Goal: Find specific page/section: Find specific page/section

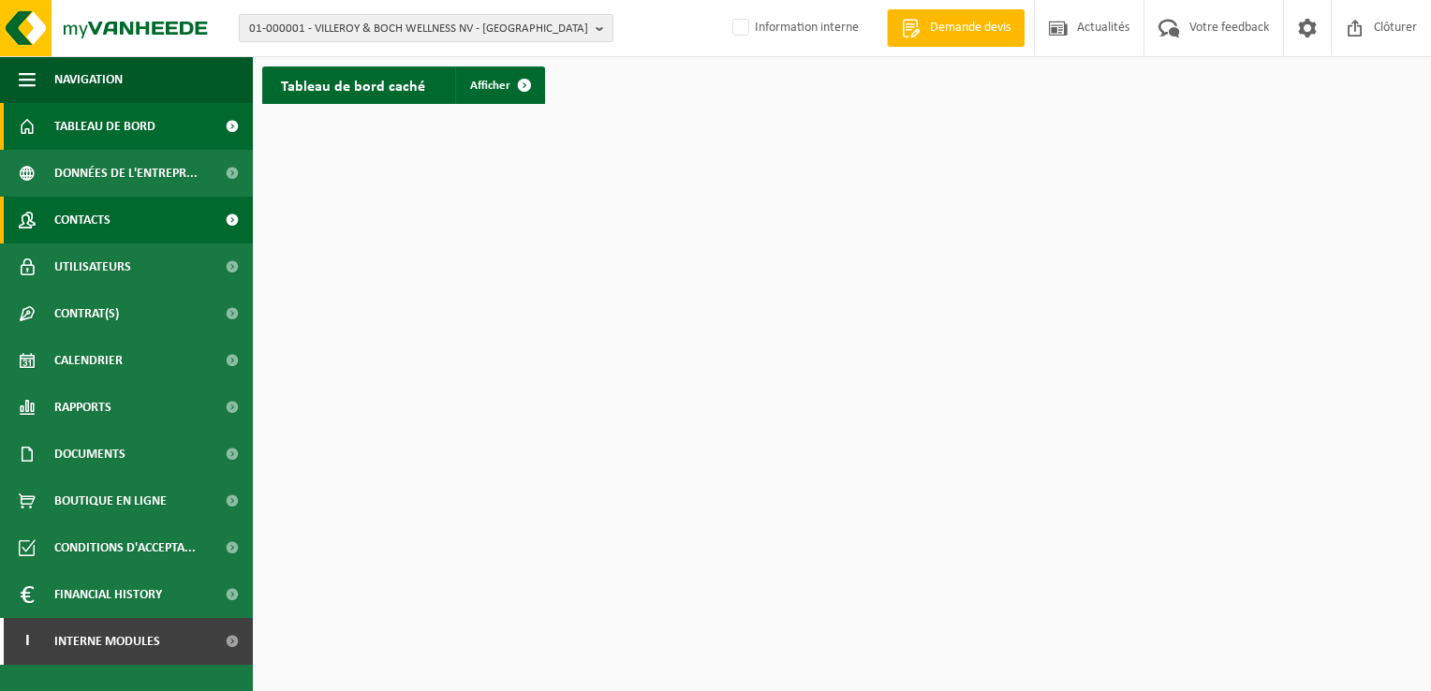
click at [109, 214] on span "Contacts" at bounding box center [82, 220] width 56 height 47
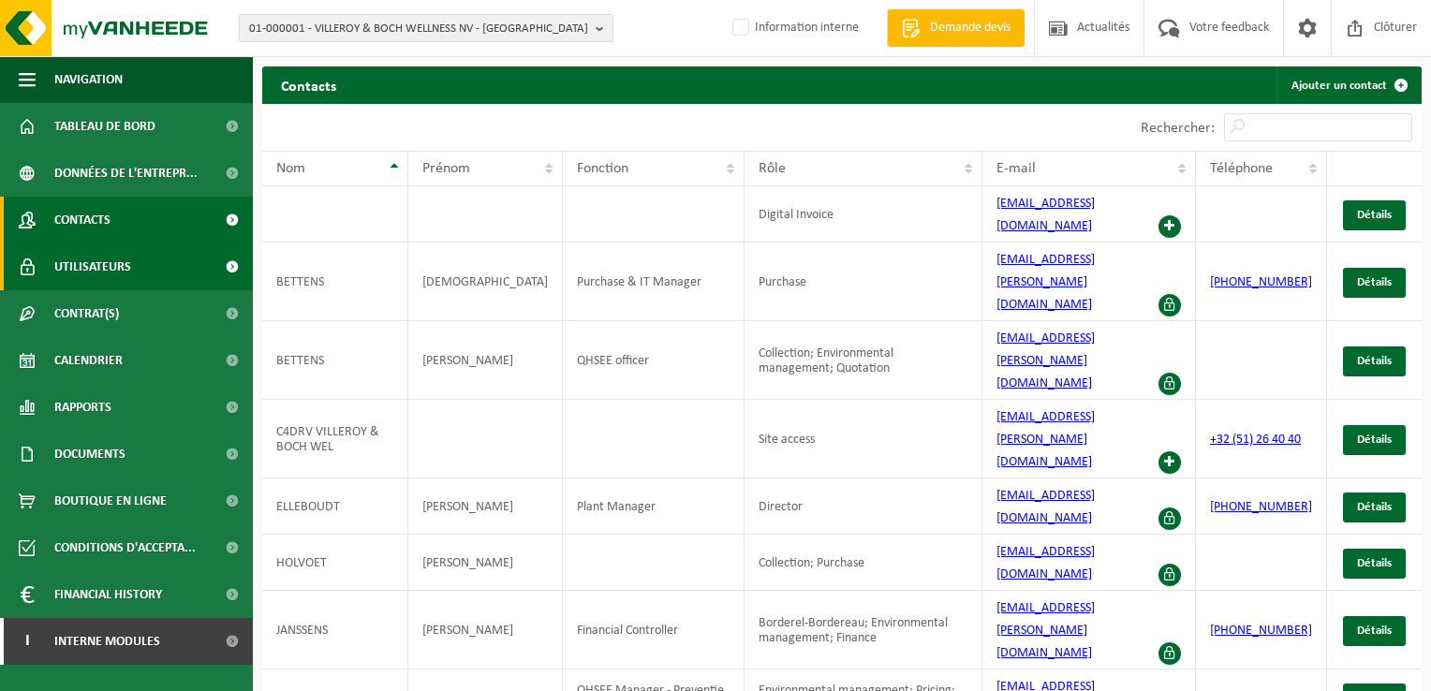
click at [86, 267] on span "Utilisateurs" at bounding box center [92, 267] width 77 height 47
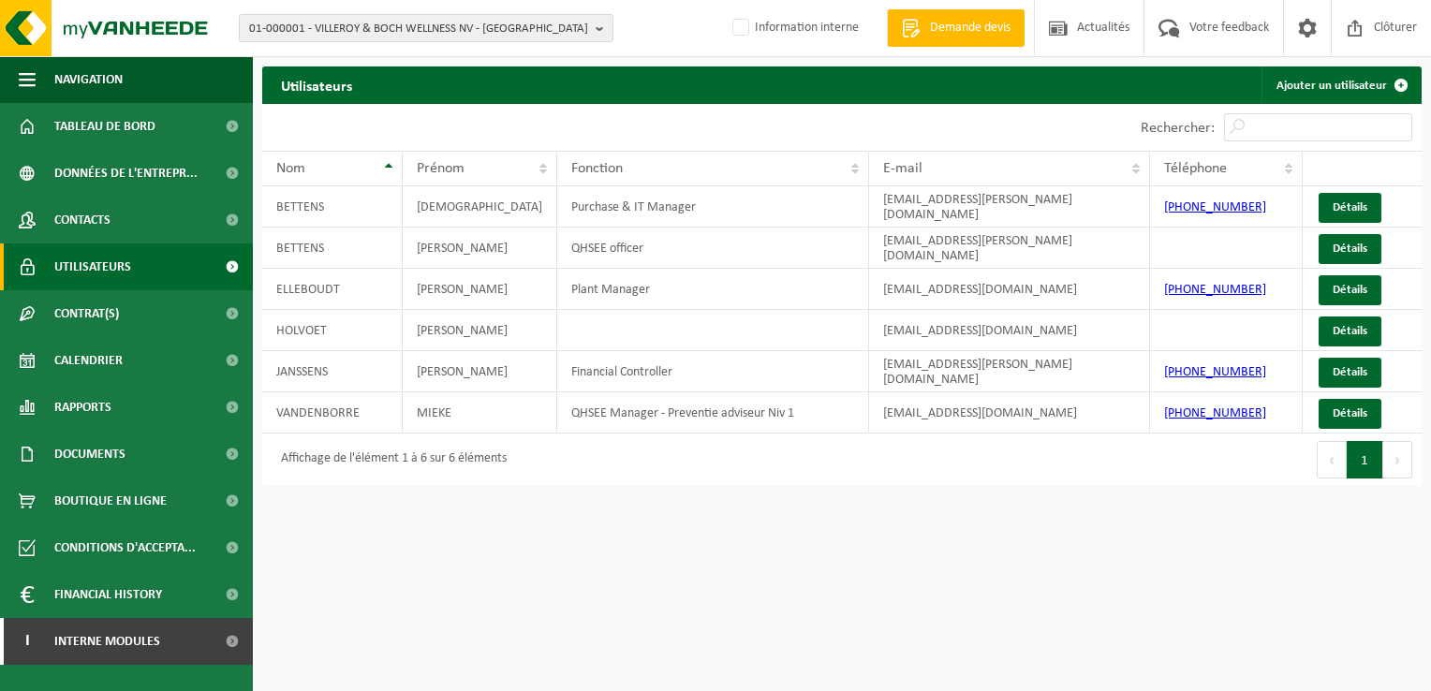
click at [101, 267] on span "Utilisateurs" at bounding box center [92, 267] width 77 height 47
click at [229, 263] on span at bounding box center [232, 267] width 42 height 47
click at [599, 27] on b "button" at bounding box center [604, 28] width 17 height 26
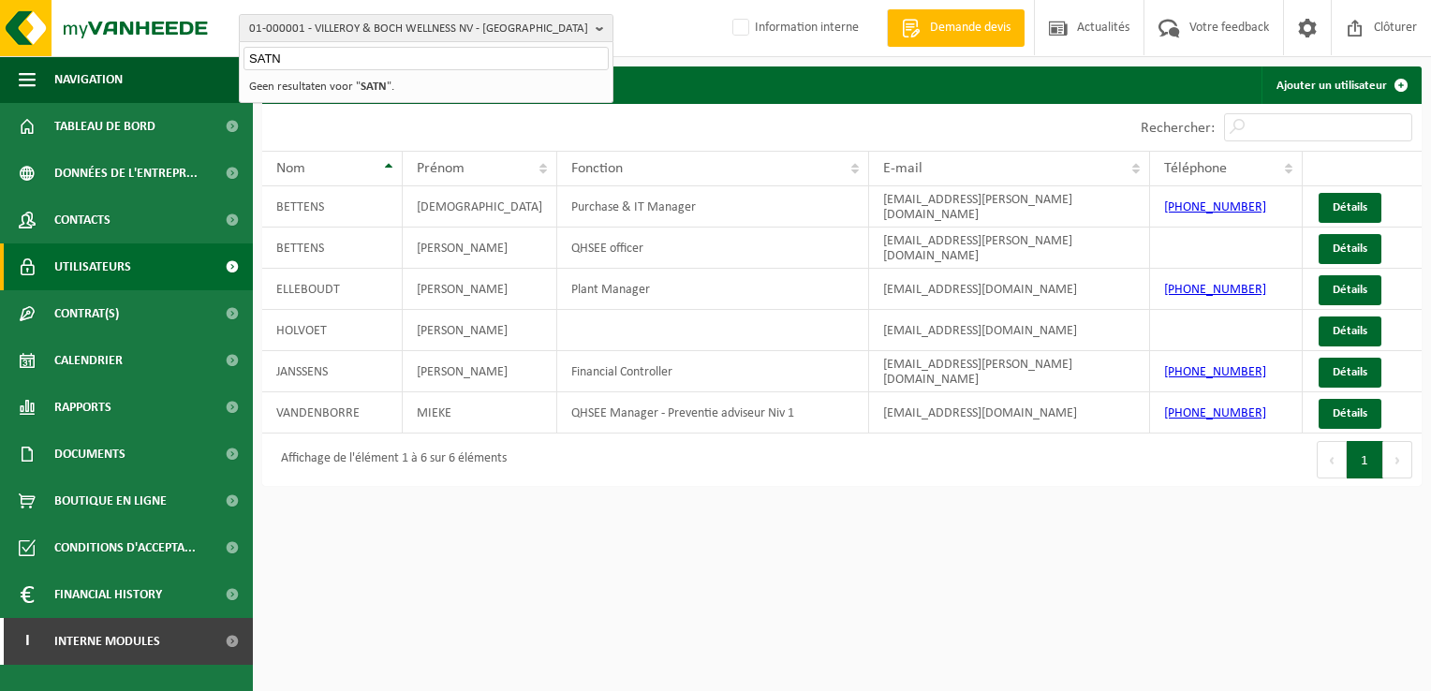
type input "SATN"
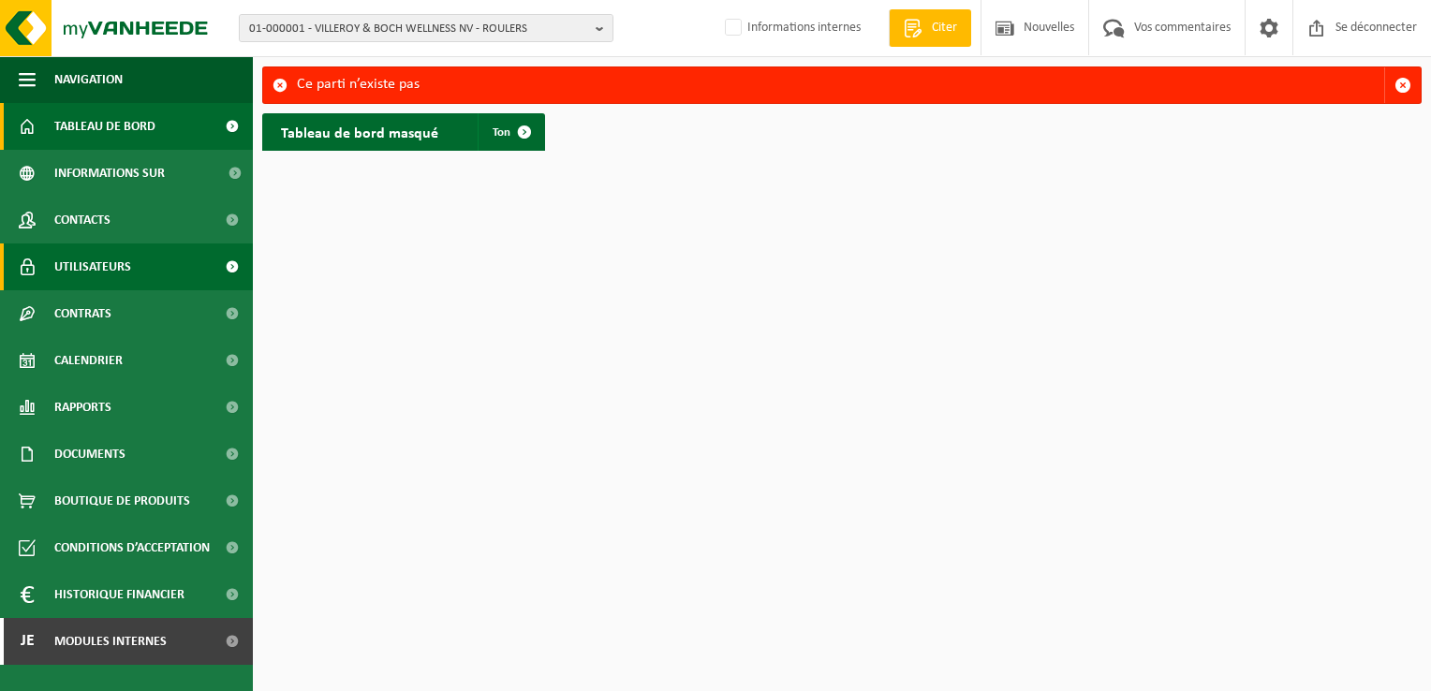
click at [230, 261] on span at bounding box center [232, 267] width 42 height 47
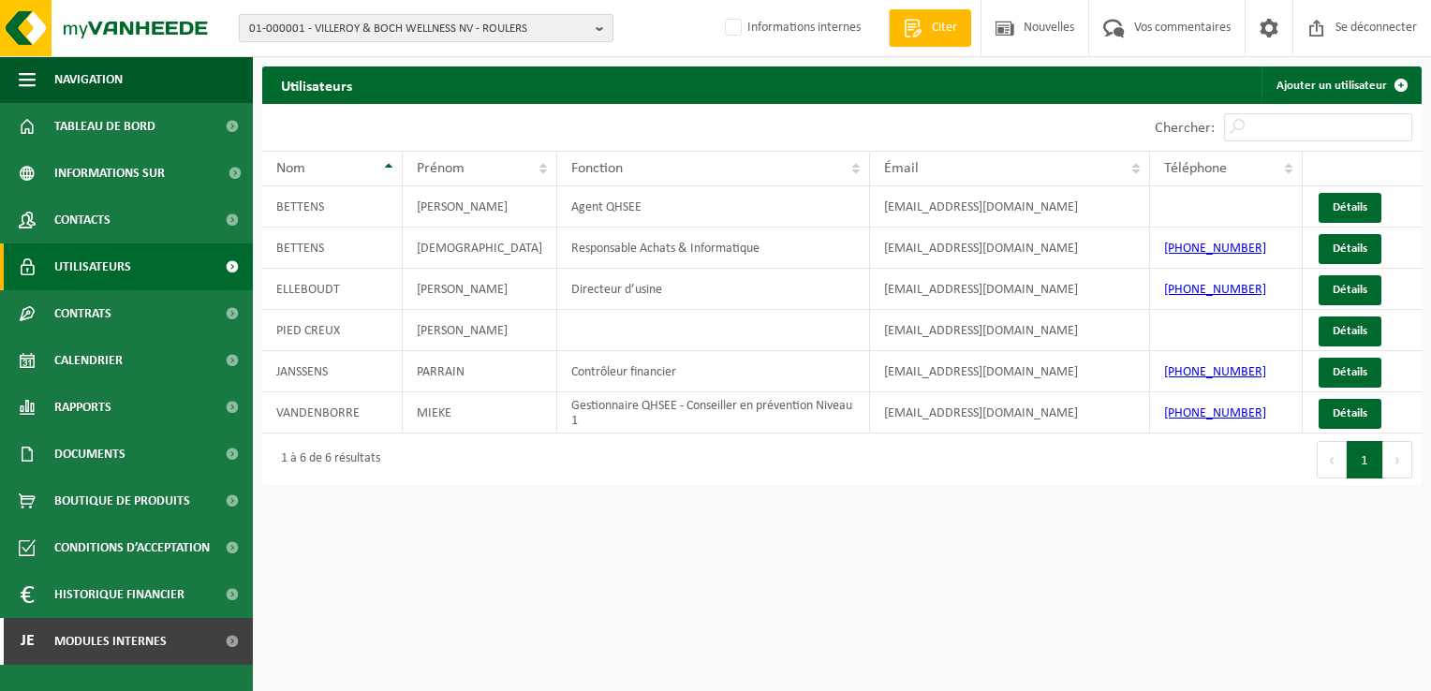
click at [381, 25] on span "01-000001 - VILLEROY & BOCH WELLNESS NV - ROULERS" at bounding box center [418, 29] width 339 height 28
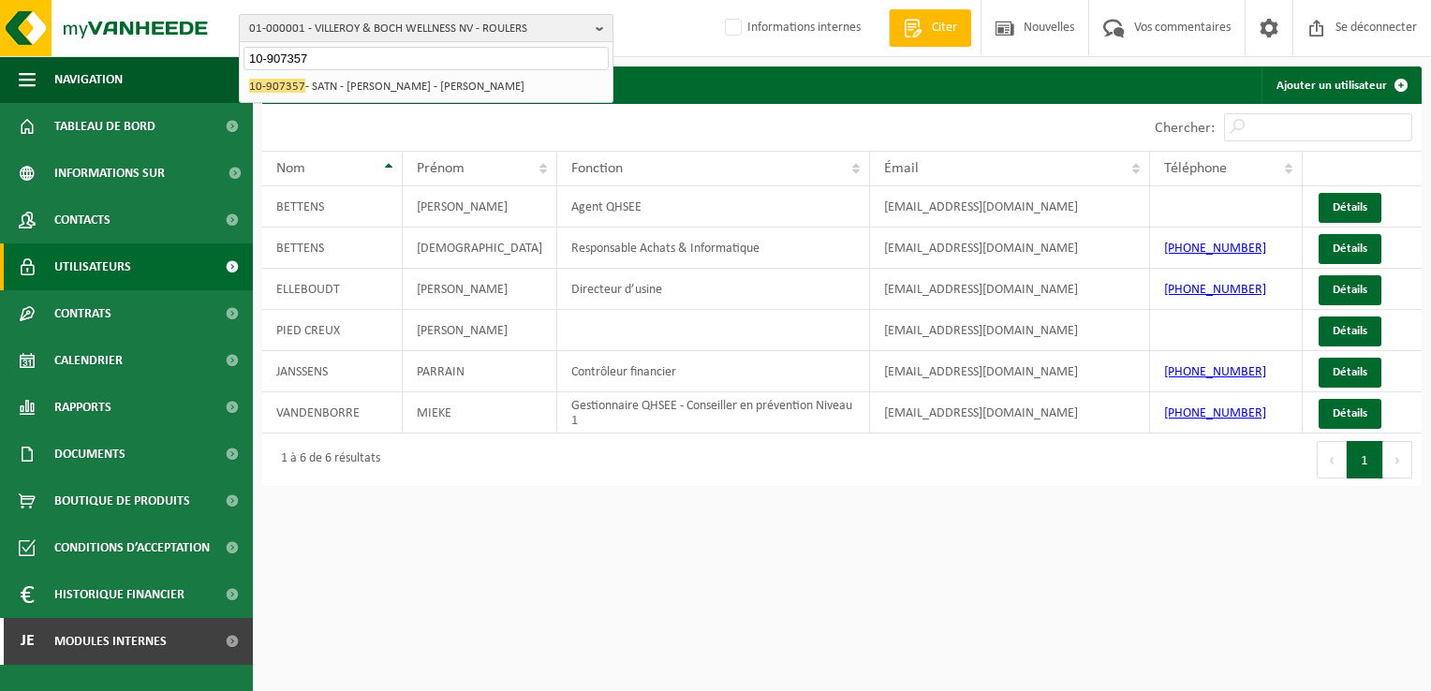
type input "10-907357"
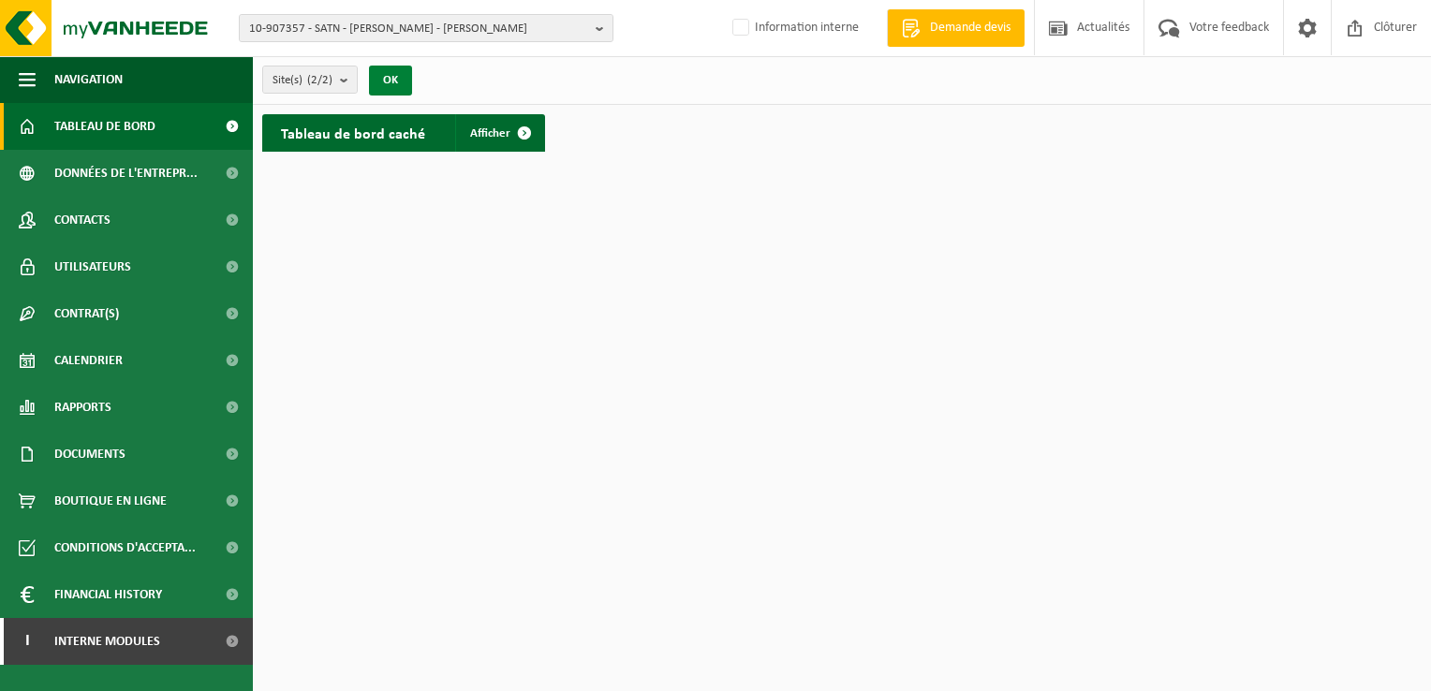
click at [399, 76] on button "OK" at bounding box center [390, 81] width 43 height 30
click at [315, 79] on count "(2/2)" at bounding box center [319, 80] width 25 height 12
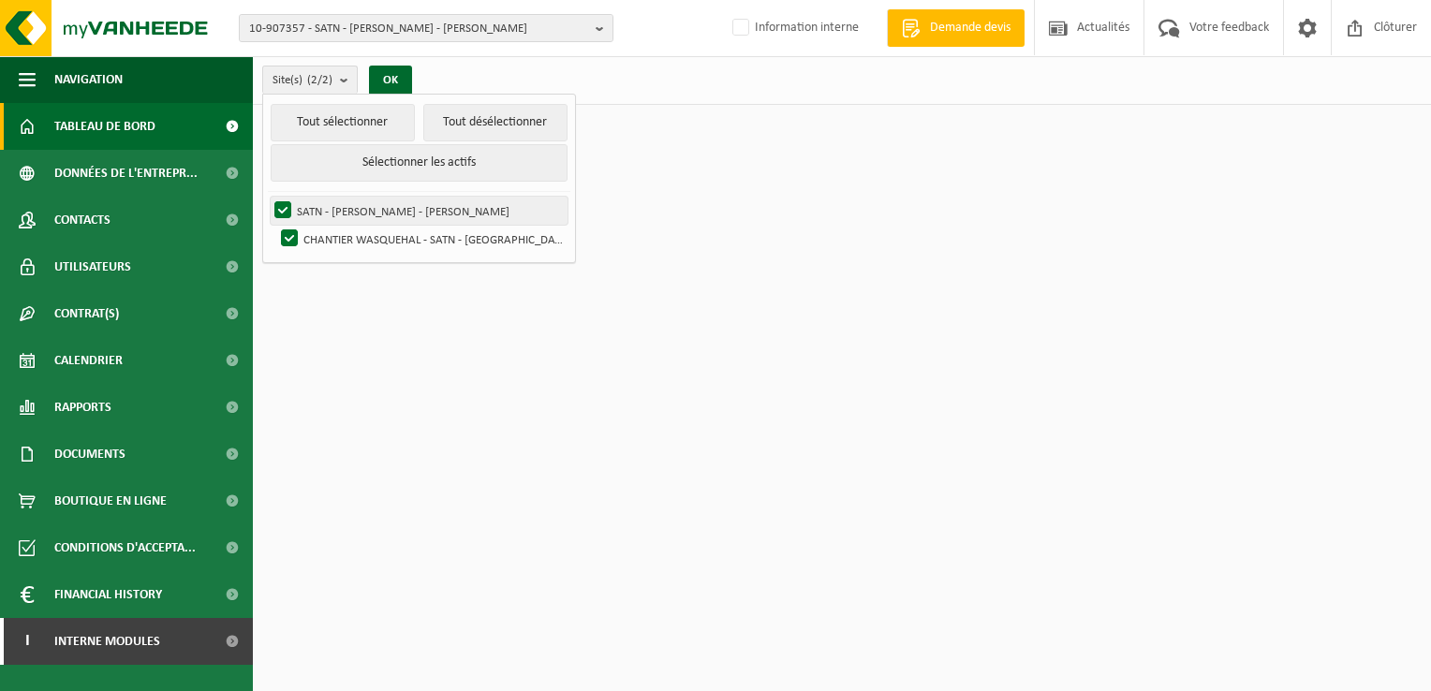
click at [364, 210] on label "SATN - [PERSON_NAME] - [PERSON_NAME]" at bounding box center [419, 211] width 297 height 28
click at [268, 197] on input "SATN - [PERSON_NAME] - [PERSON_NAME]" at bounding box center [267, 196] width 1 height 1
click at [364, 210] on label "SATN - [PERSON_NAME] - [PERSON_NAME]" at bounding box center [419, 211] width 297 height 28
click at [268, 197] on input "SATN - [PERSON_NAME] - [PERSON_NAME]" at bounding box center [267, 196] width 1 height 1
checkbox input "true"
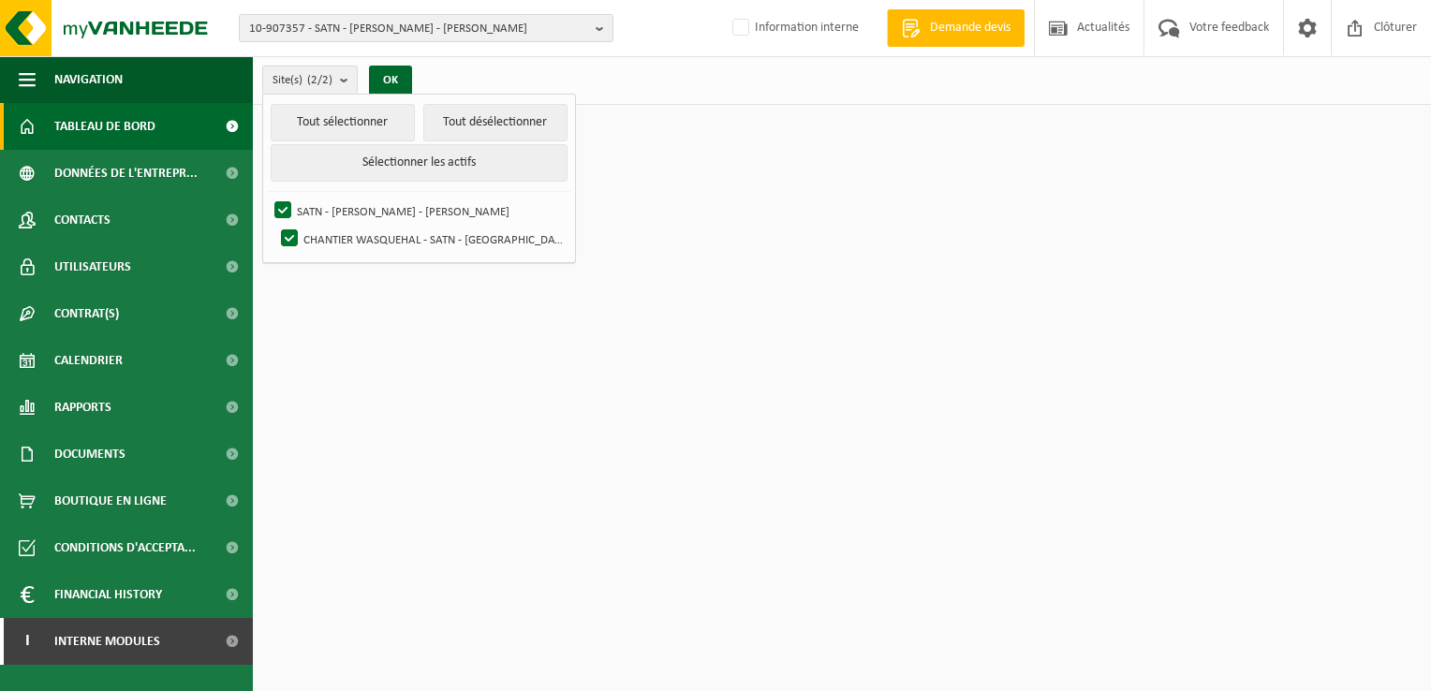
click at [395, 365] on html "10-907357 - SATN - BILLY BERCLAU - BILLY BERCLAU 10-836291 - SARL SATN - LILLER…" at bounding box center [715, 345] width 1431 height 691
click at [530, 362] on html "10-907357 - SATN - BILLY BERCLAU - BILLY BERCLAU 10-836291 - SARL SATN - LILLER…" at bounding box center [715, 345] width 1431 height 691
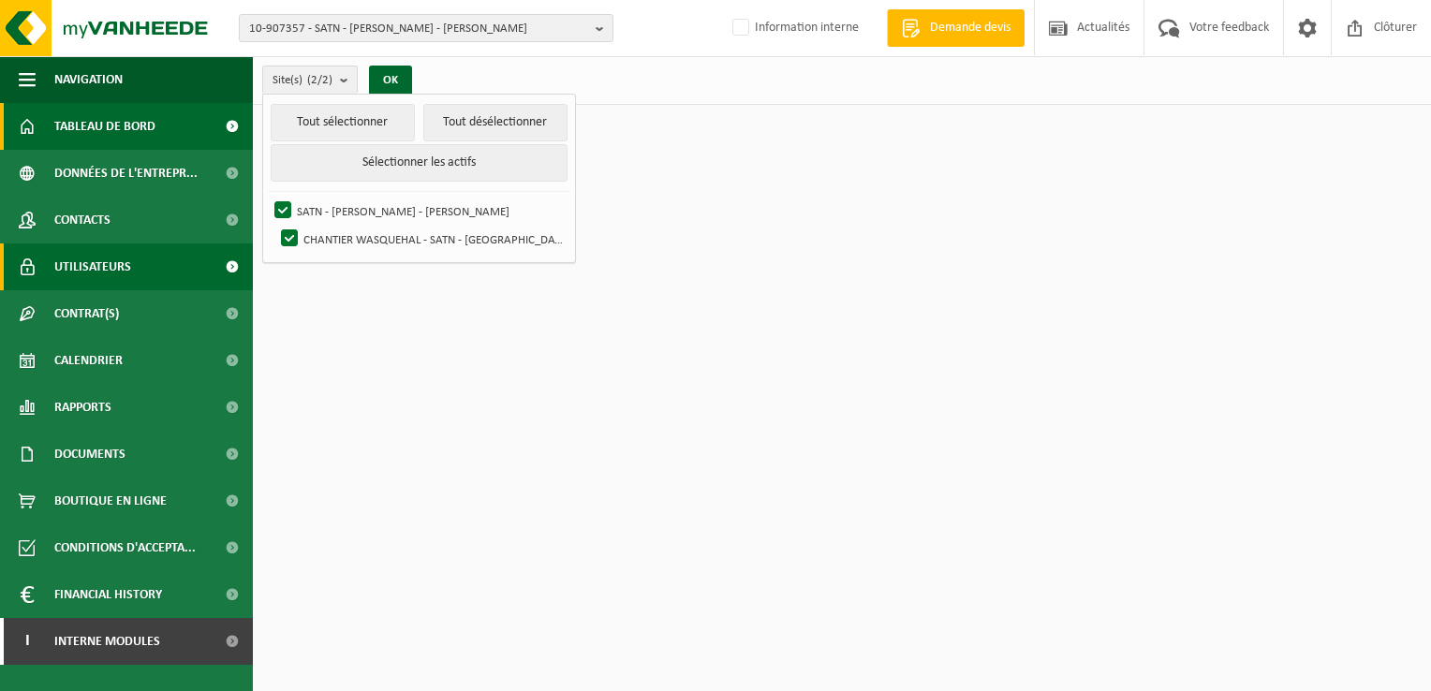
click at [132, 272] on link "Utilisateurs" at bounding box center [126, 267] width 253 height 47
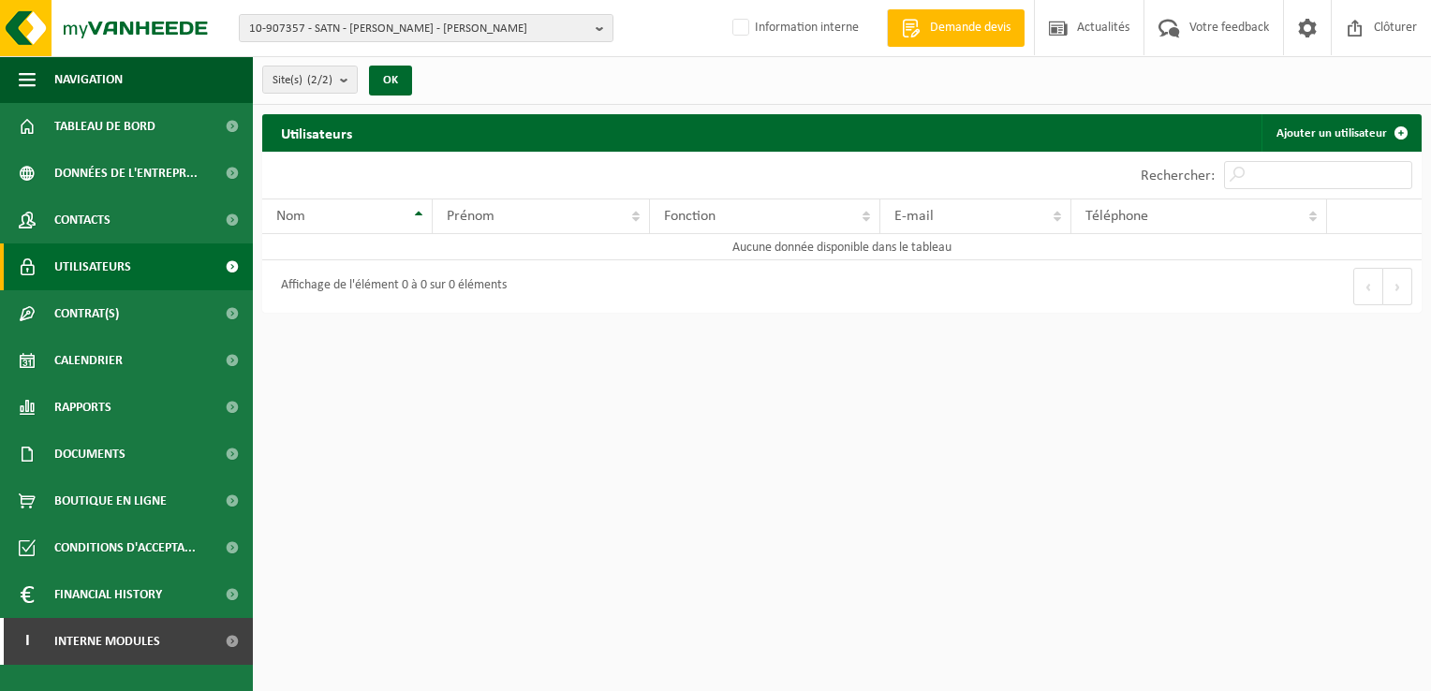
click at [224, 264] on span at bounding box center [232, 267] width 42 height 47
click at [229, 215] on span at bounding box center [232, 220] width 42 height 47
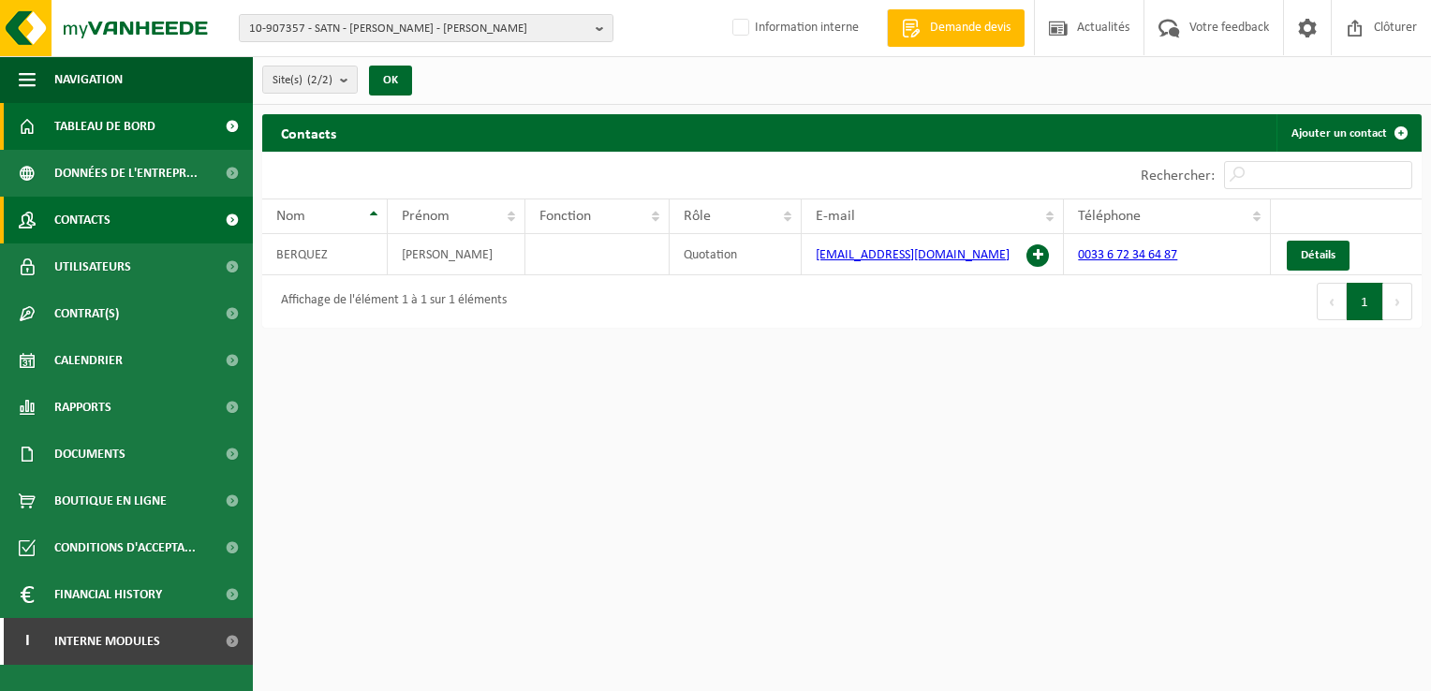
click at [145, 133] on span "Tableau de bord" at bounding box center [104, 126] width 101 height 47
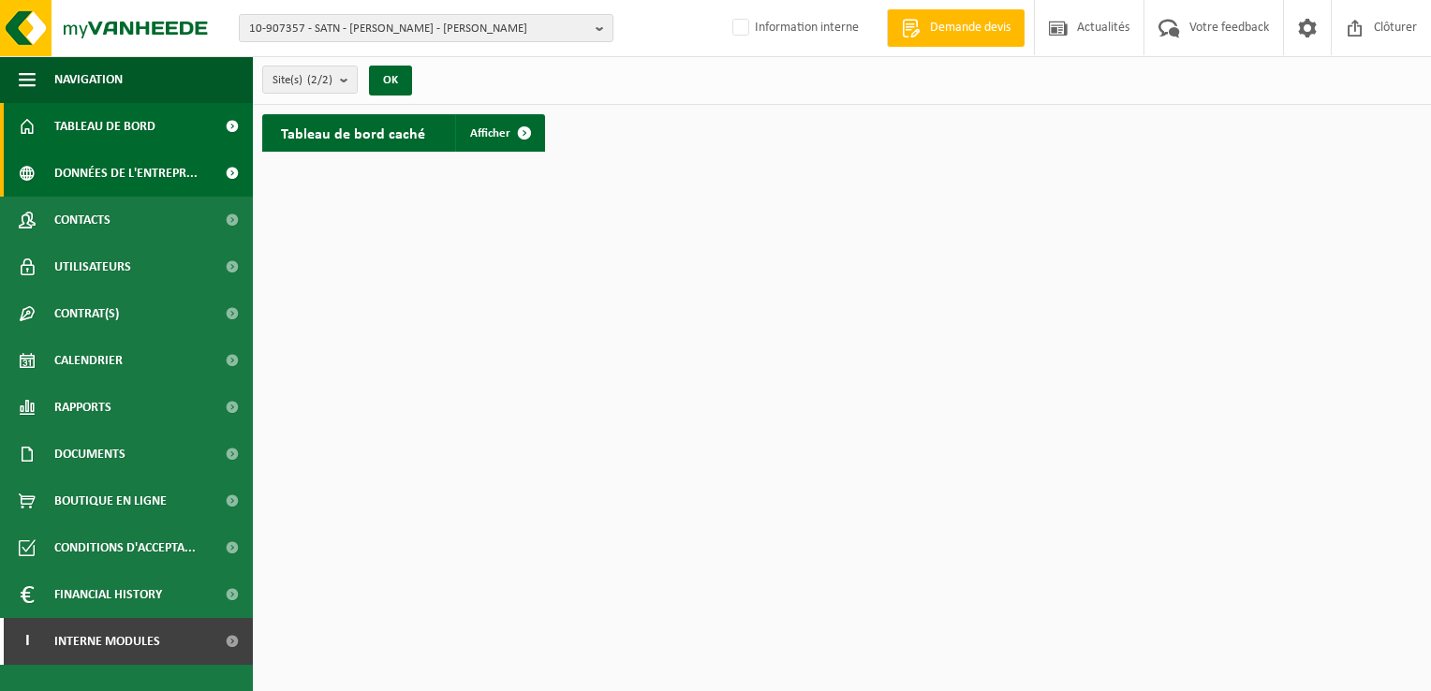
click at [105, 170] on span "Données de l'entrepr..." at bounding box center [125, 173] width 143 height 47
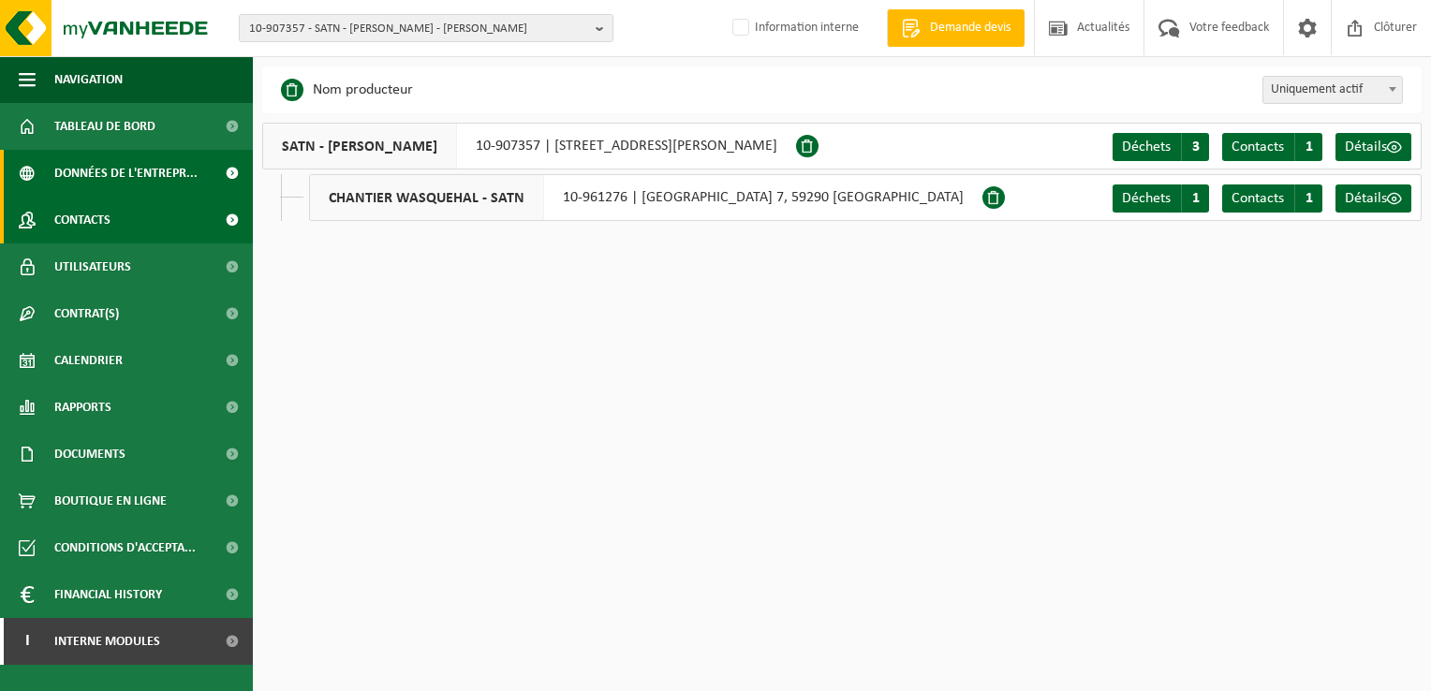
click at [97, 214] on span "Contacts" at bounding box center [82, 220] width 56 height 47
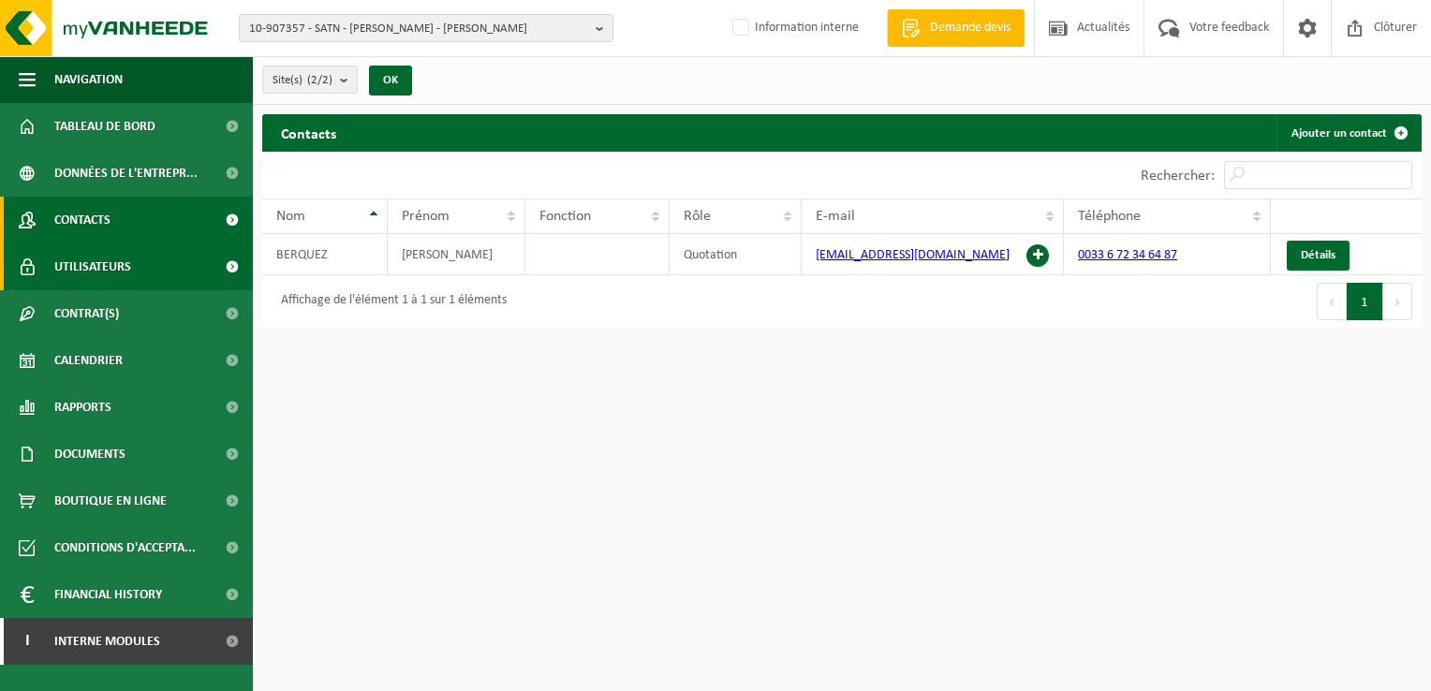
click at [99, 258] on span "Utilisateurs" at bounding box center [92, 267] width 77 height 47
